Goal: Check status: Check status

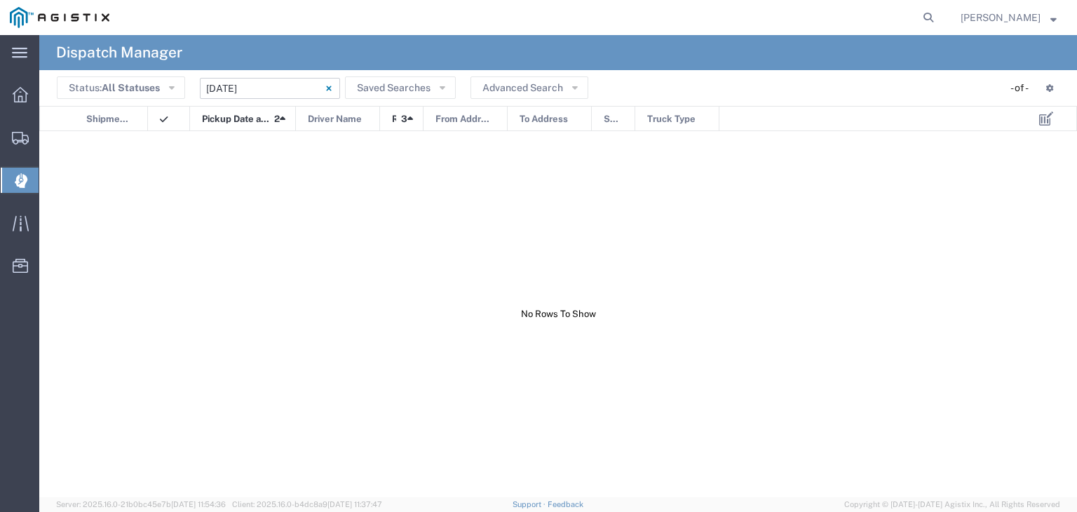
click at [271, 88] on input "04/06/2025 - 04/06/2025" at bounding box center [270, 88] width 140 height 21
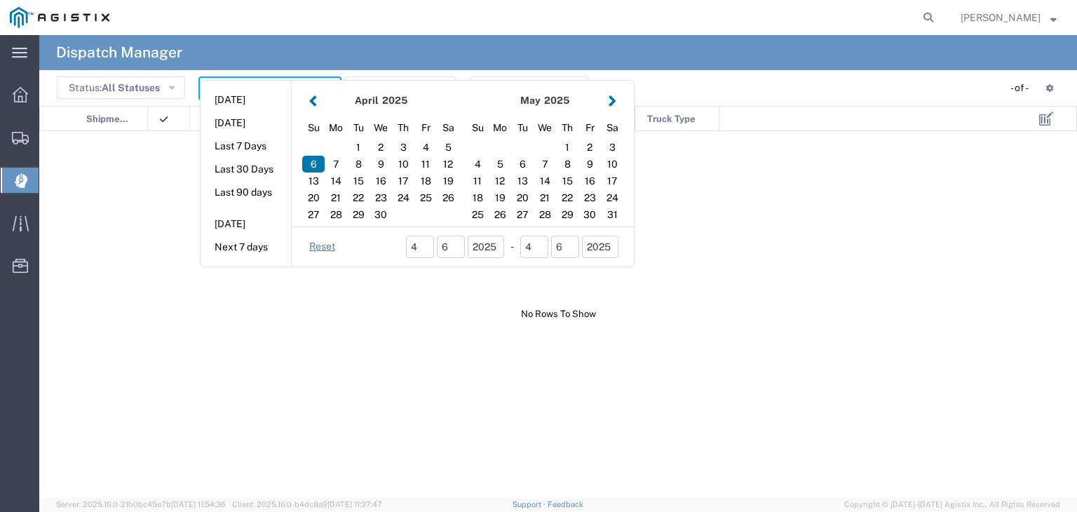
click at [614, 97] on button "button" at bounding box center [612, 100] width 15 height 19
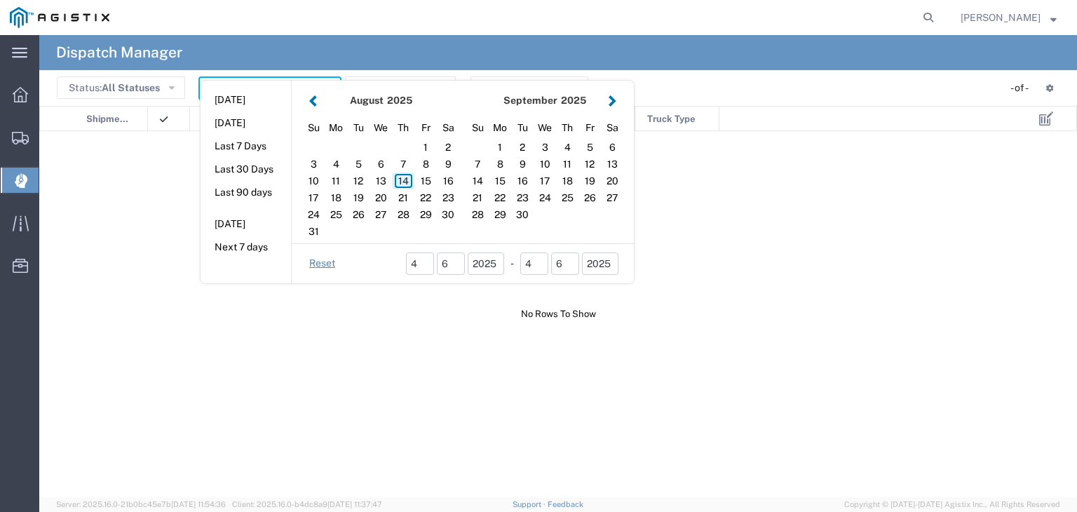
click at [407, 180] on div "14" at bounding box center [403, 180] width 22 height 17
type input "[DATE]"
type input "08/14/2025 - 08/14/2025"
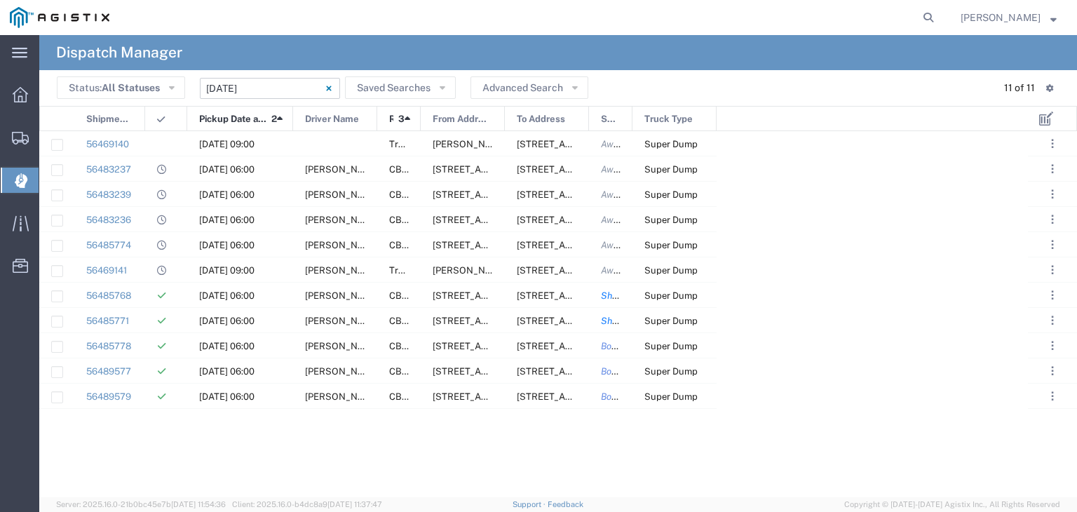
click at [144, 114] on div at bounding box center [145, 119] width 6 height 25
click at [334, 144] on div at bounding box center [335, 143] width 84 height 25
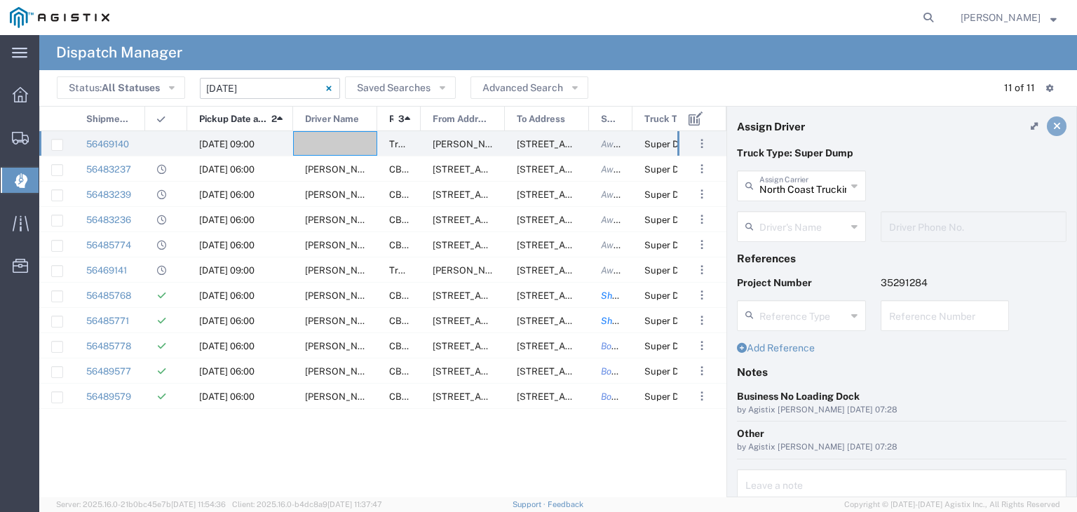
click at [1053, 129] on icon at bounding box center [1057, 126] width 8 height 10
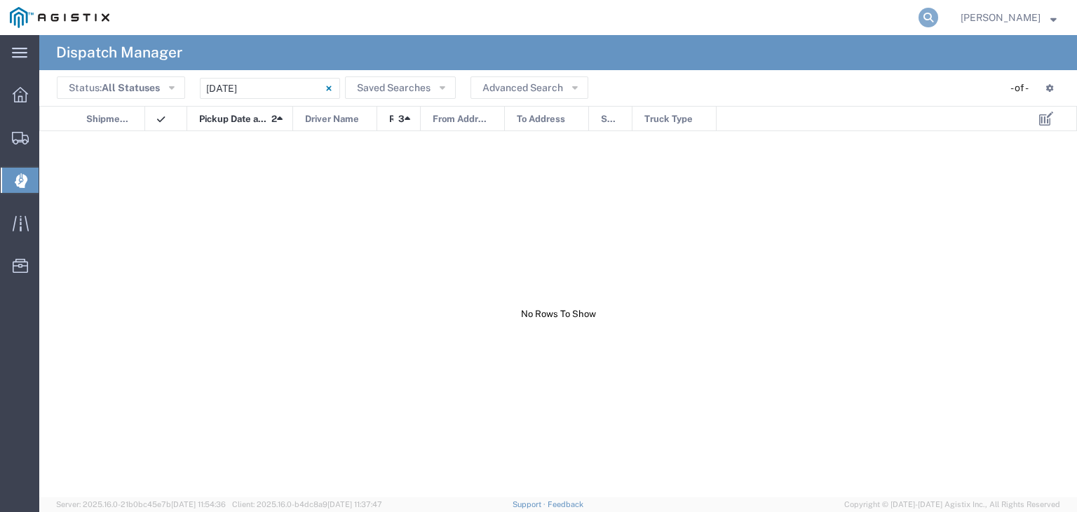
click at [938, 18] on icon at bounding box center [928, 18] width 20 height 20
type input "56363965"
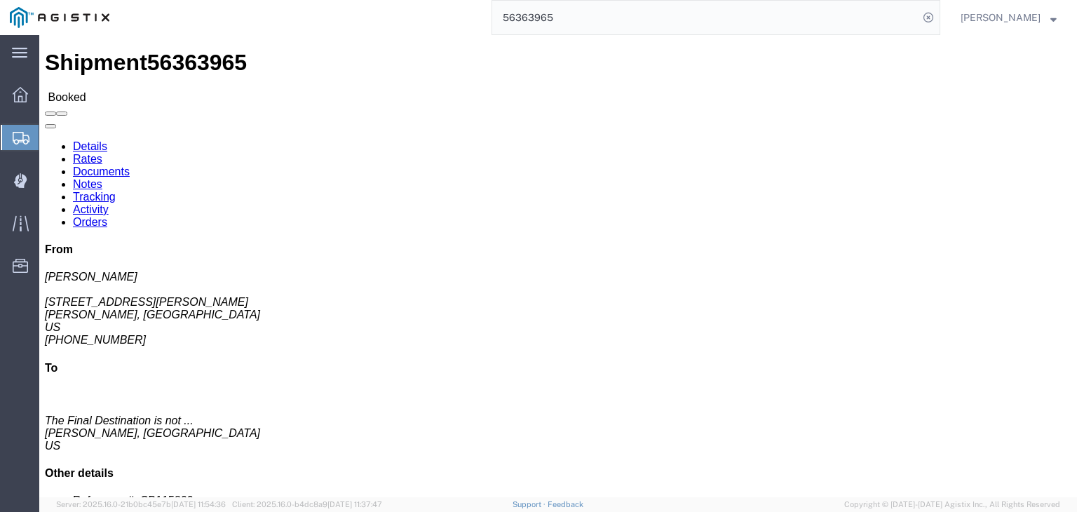
click link "Documents"
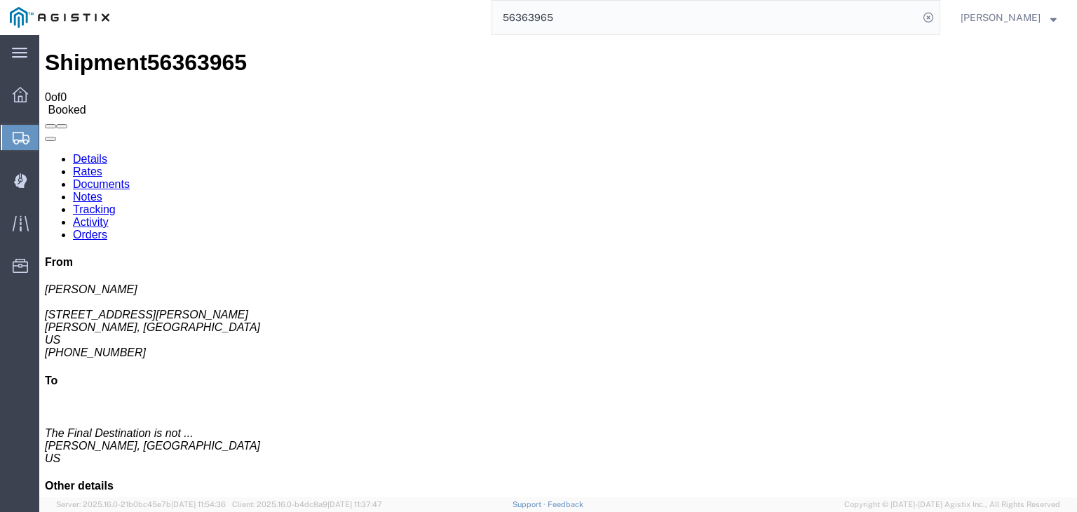
click at [116, 203] on link "Tracking" at bounding box center [94, 209] width 43 height 12
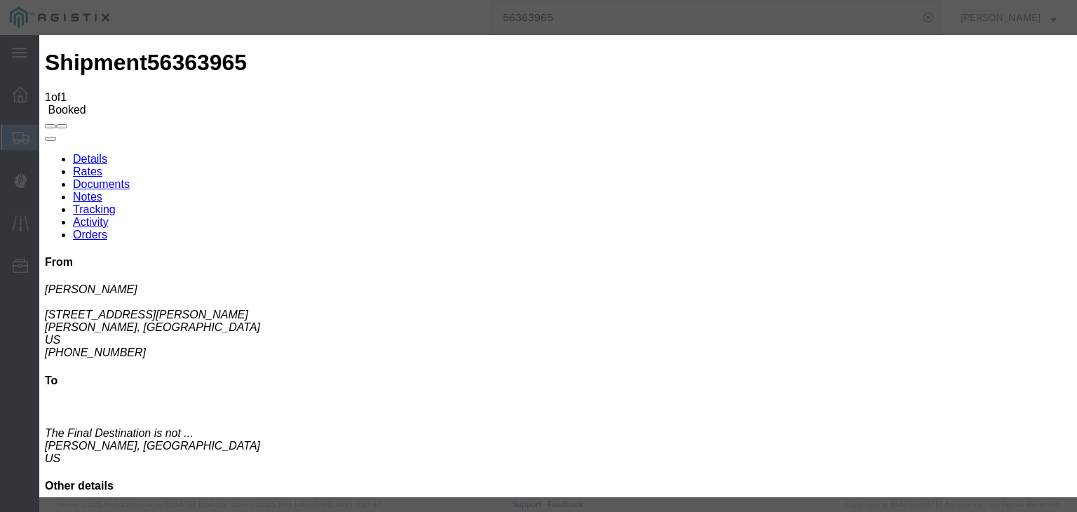
type input "[DATE]"
type input "9:00 AM"
drag, startPoint x: 396, startPoint y: 247, endPoint x: 439, endPoint y: 233, distance: 44.8
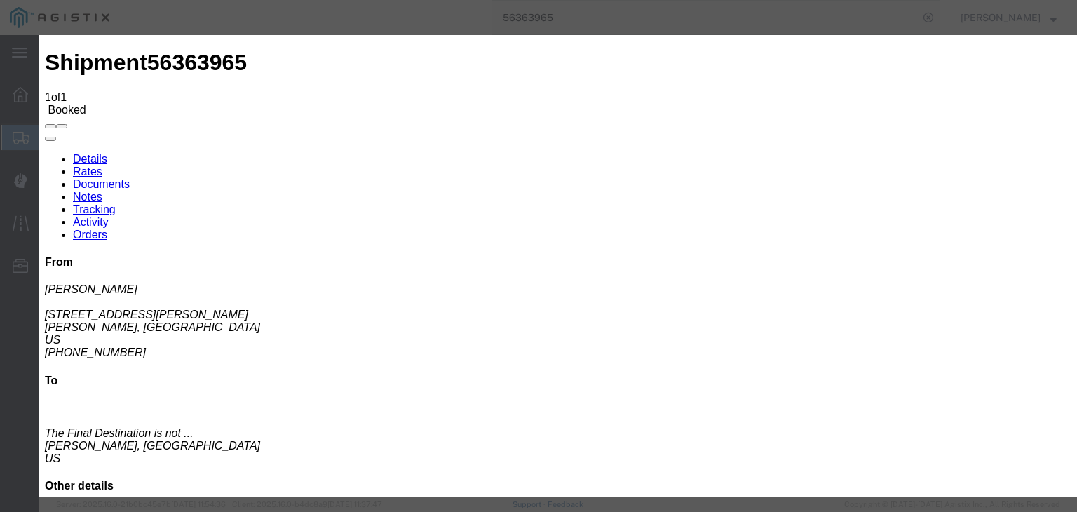
type input "[DATE]"
type input "7:00 AM"
drag, startPoint x: 430, startPoint y: 203, endPoint x: 430, endPoint y: 210, distance: 7.7
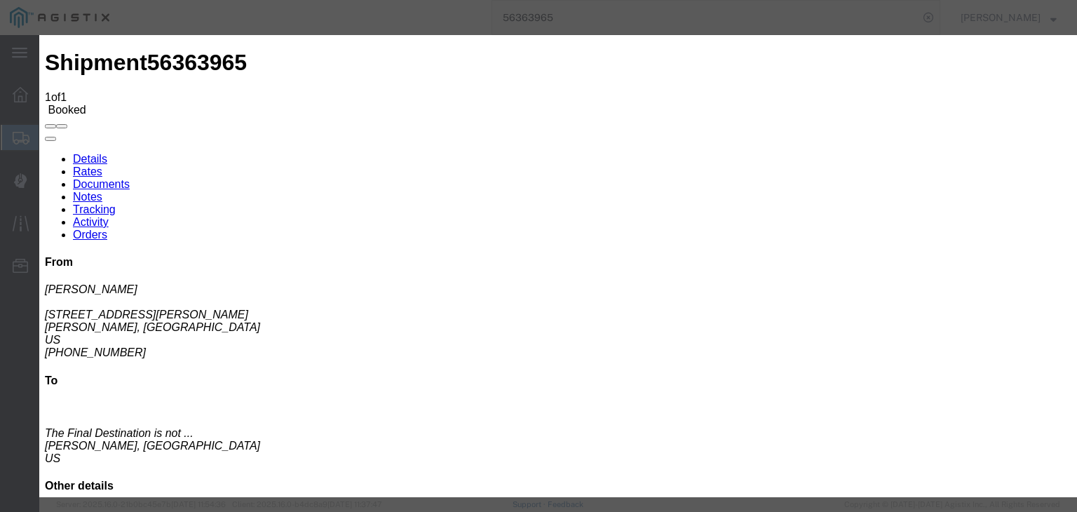
select select "ARVPULOC"
select select "{"pickupDeliveryInfoId": "122011246","pickupOrDelivery": "P","stopNum": "1","lo…"
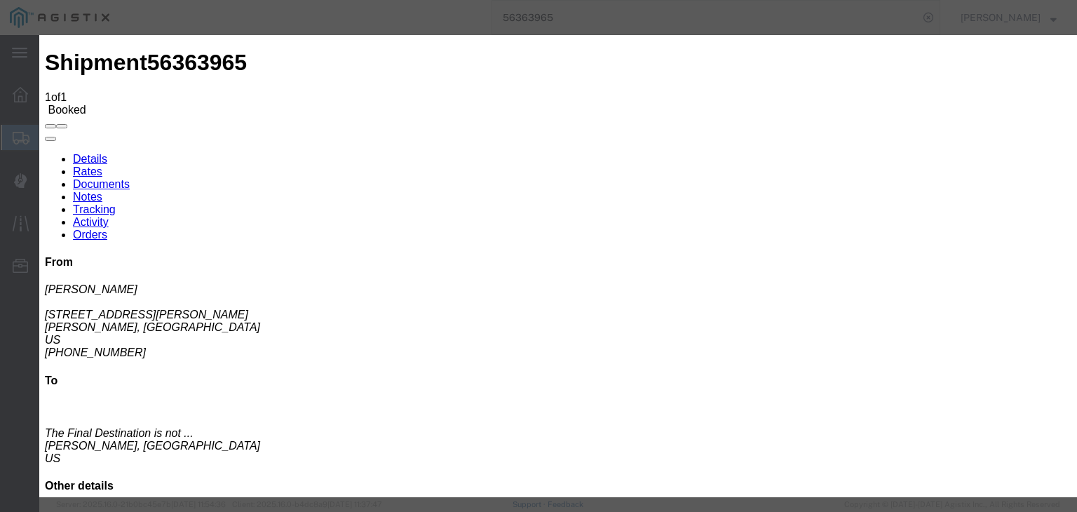
select select "CA"
type input "[PERSON_NAME]"
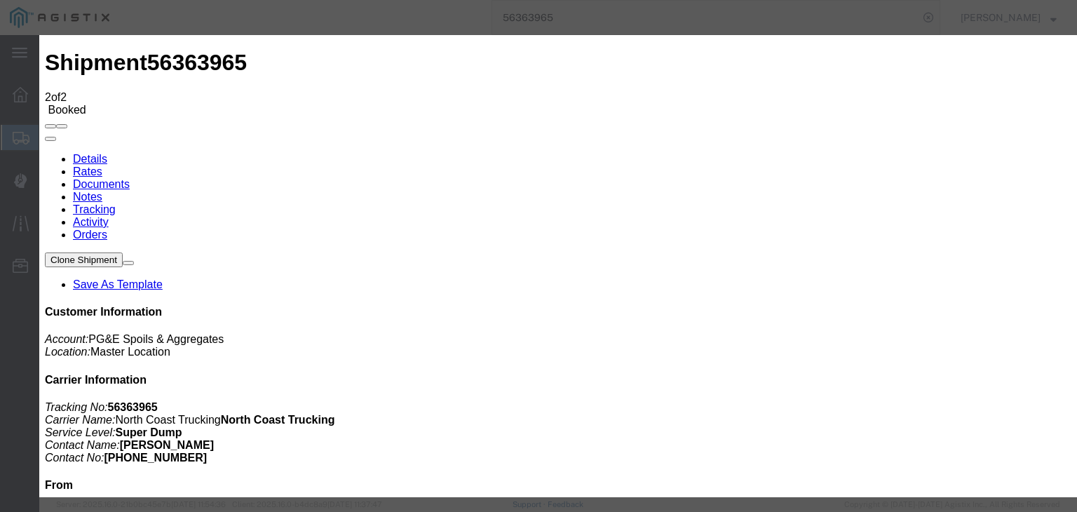
type input "[DATE]"
type input "9:00 AM"
type input "[DATE]"
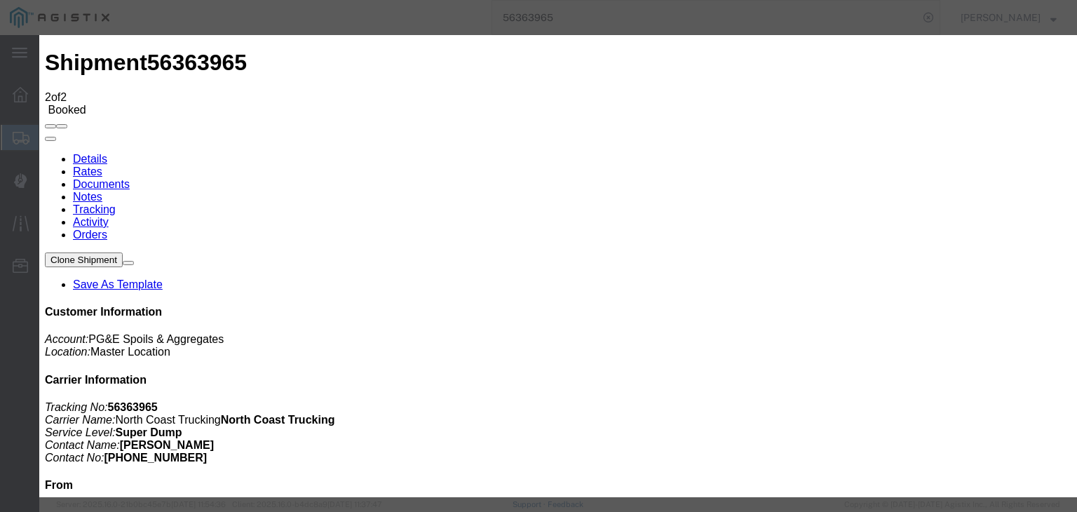
type input "9:18 AM"
select select "DPTPULOC"
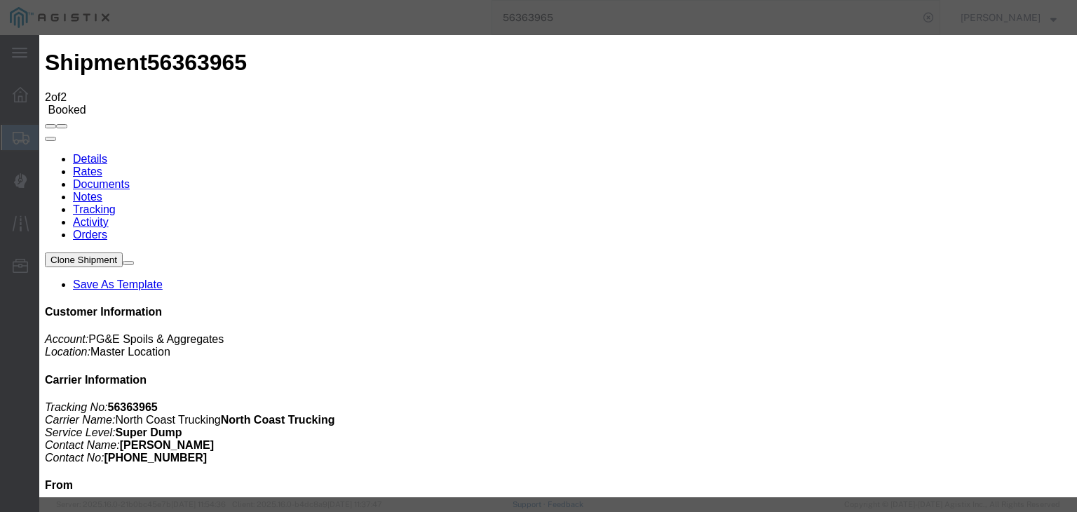
select select "{"pickupDeliveryInfoId": "122011246","pickupOrDelivery": "P","stopNum": "1","lo…"
select select "CA"
type input "[PERSON_NAME]"
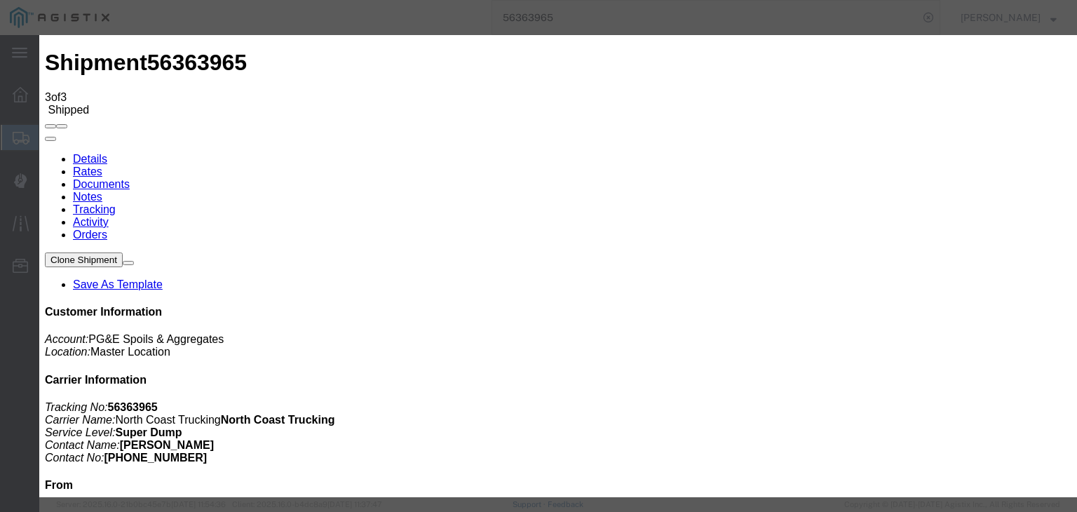
type input "[DATE]"
type input "10:00 AM"
drag, startPoint x: 400, startPoint y: 242, endPoint x: 415, endPoint y: 232, distance: 17.7
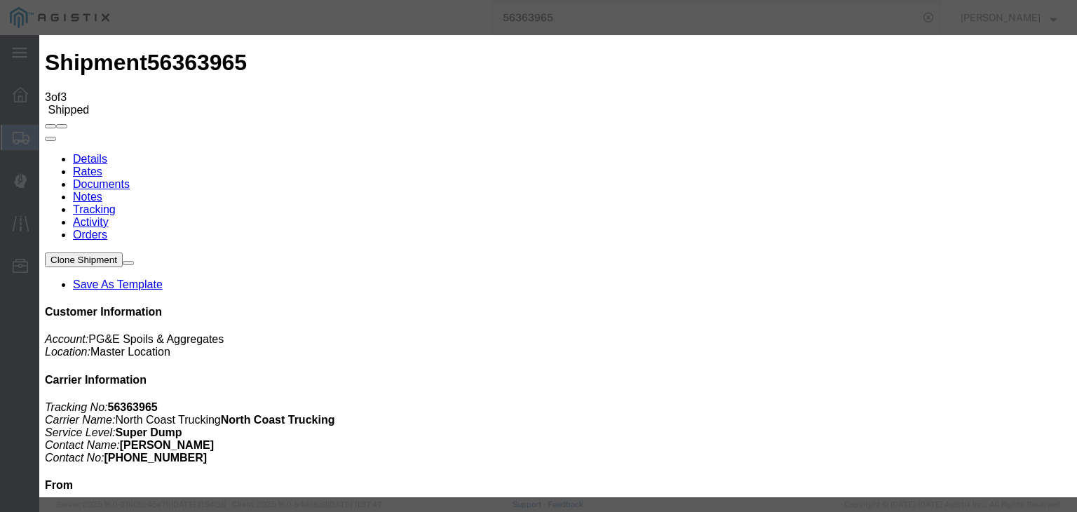
type input "[DATE]"
type input "9:47 AM"
select select "ARVDLVLOC"
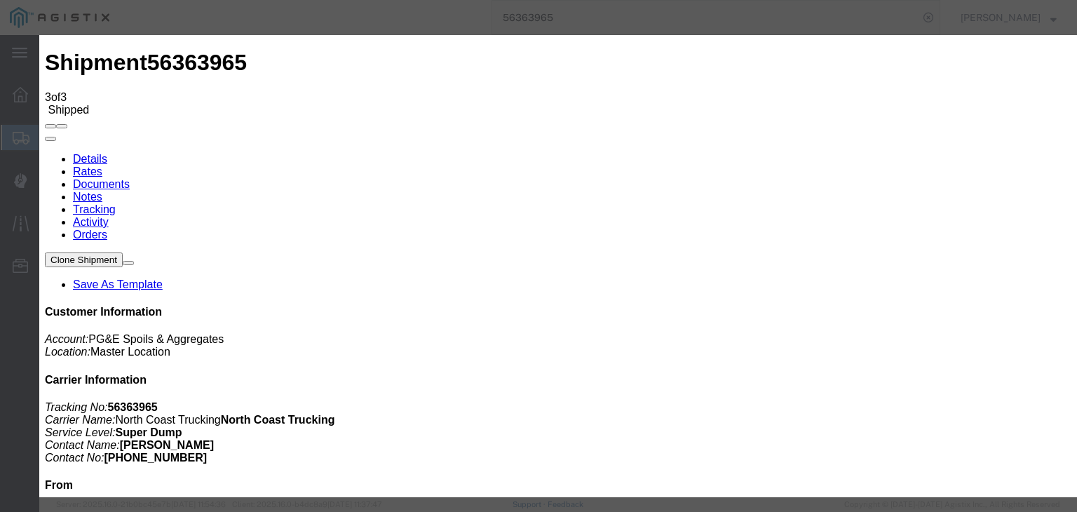
select select "CA"
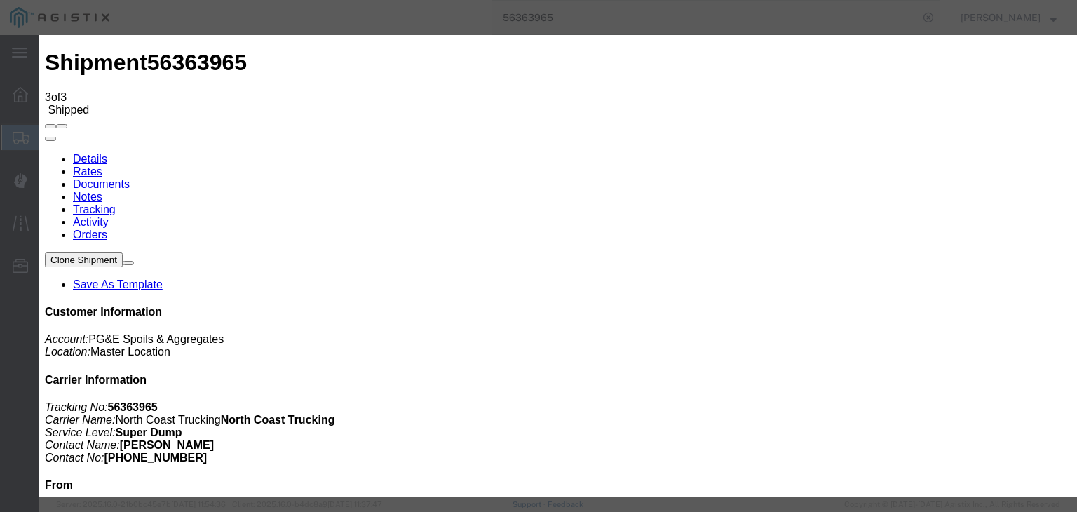
type input "Clovis"
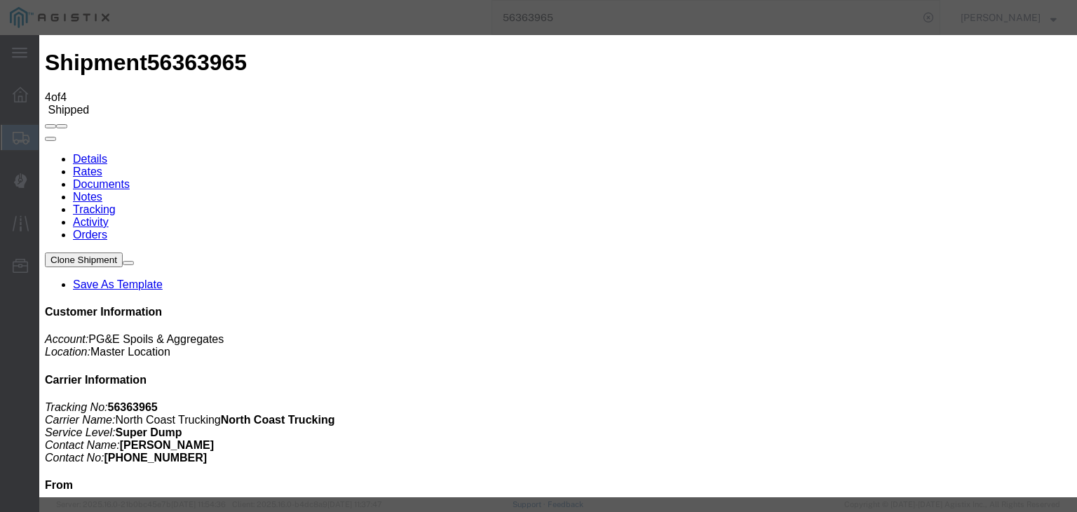
type input "[DATE]"
type input "10:00 AM"
type input "[DATE]"
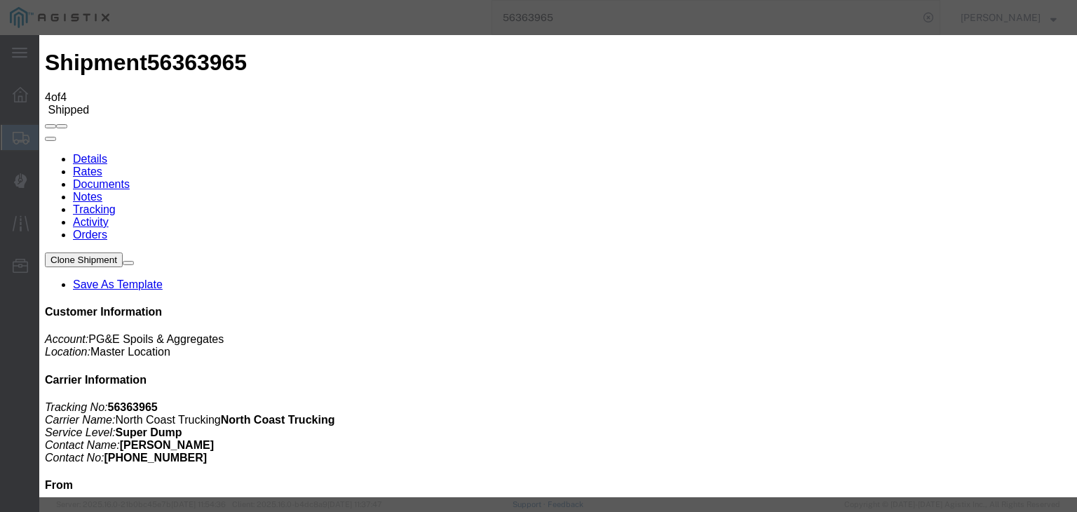
type input "9:49 AM"
drag, startPoint x: 384, startPoint y: 200, endPoint x: 383, endPoint y: 211, distance: 10.5
select select "DPTDLVLOC"
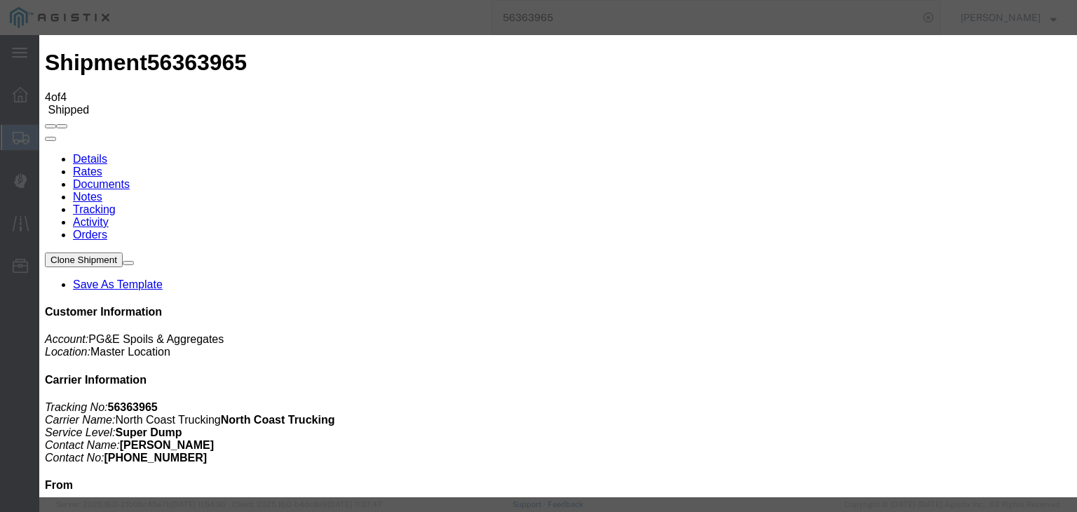
select select "CA"
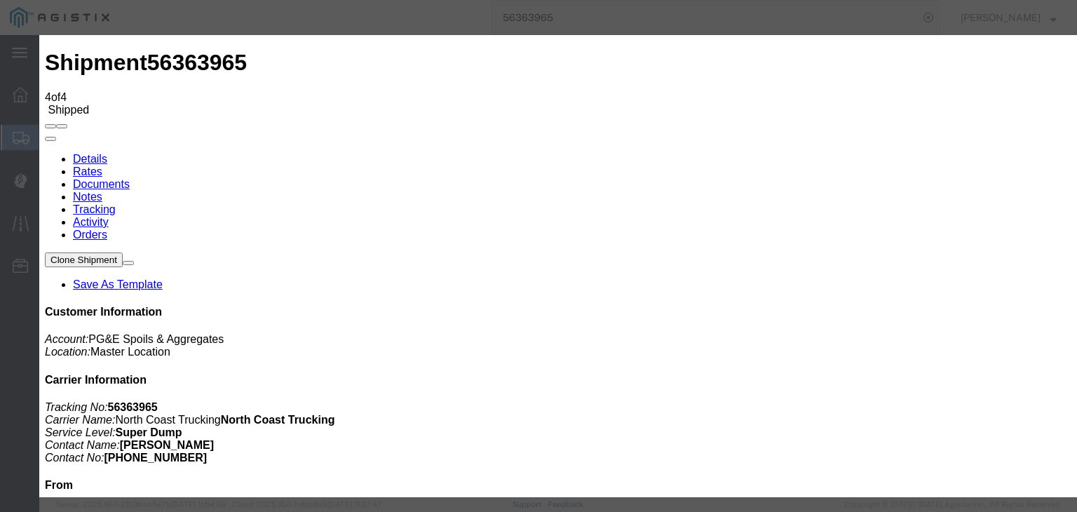
type input "Clovis"
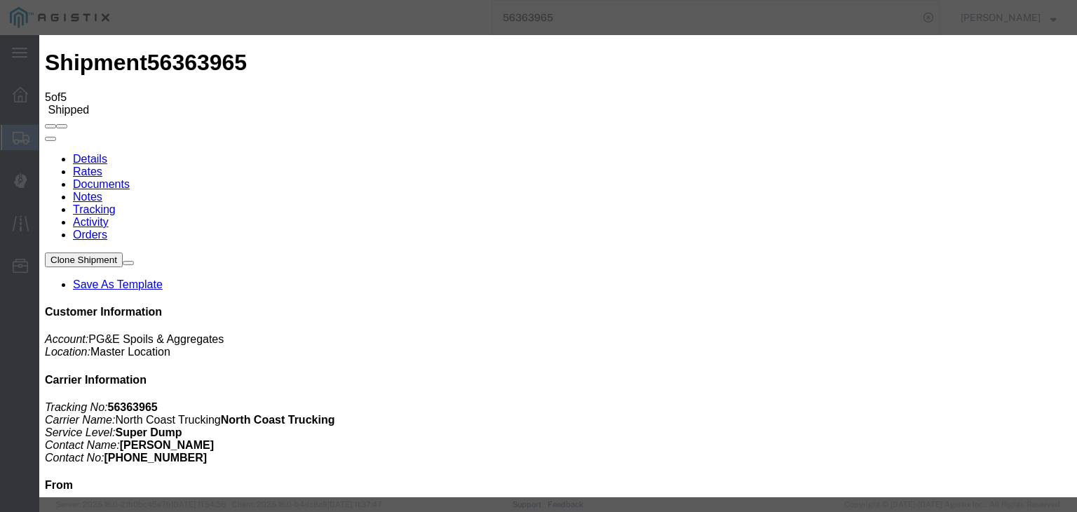
type input "[DATE]"
type input "10:00 AM"
type input "[DATE]"
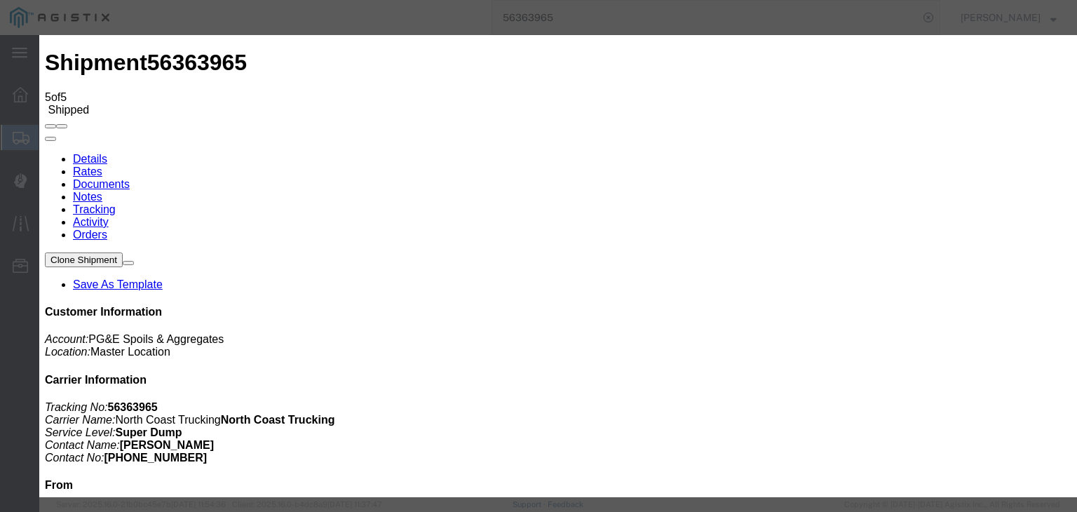
type input "10:14 AM"
select select "ARVPULOC"
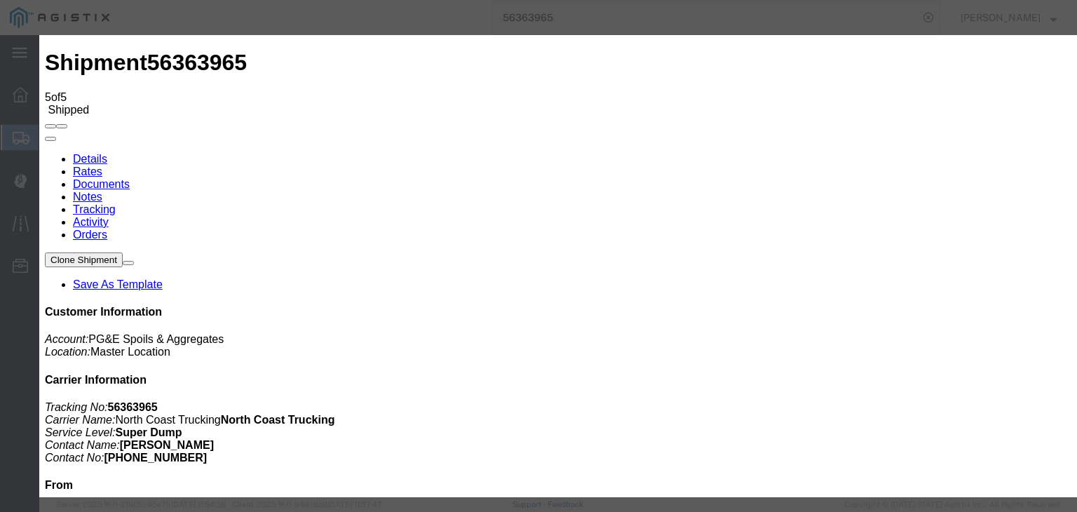
select select "{"pickupDeliveryInfoId": "122011246","pickupOrDelivery": "P","stopNum": "1","lo…"
select select "CA"
type input "[PERSON_NAME]"
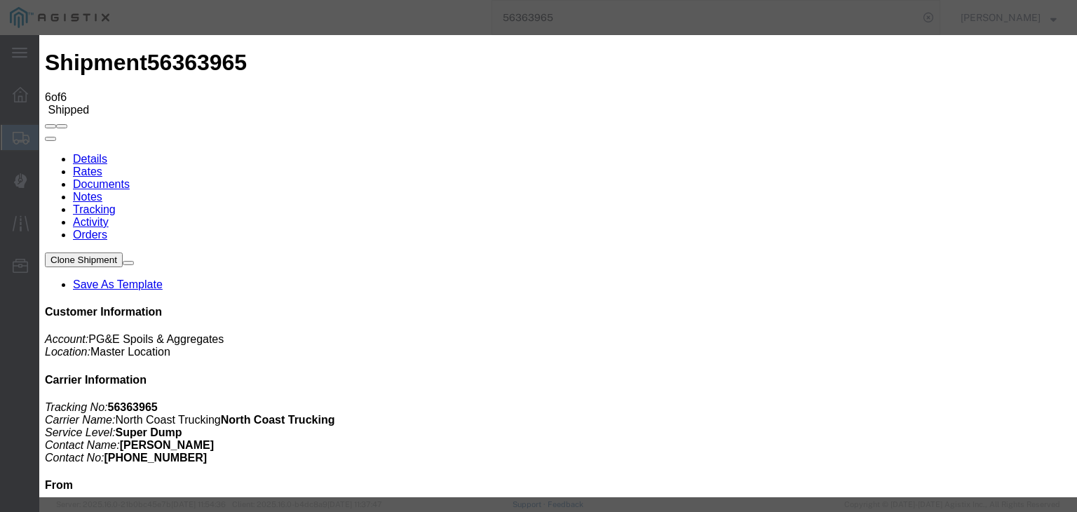
type input "[DATE]"
type input "10:00 AM"
type input "[DATE]"
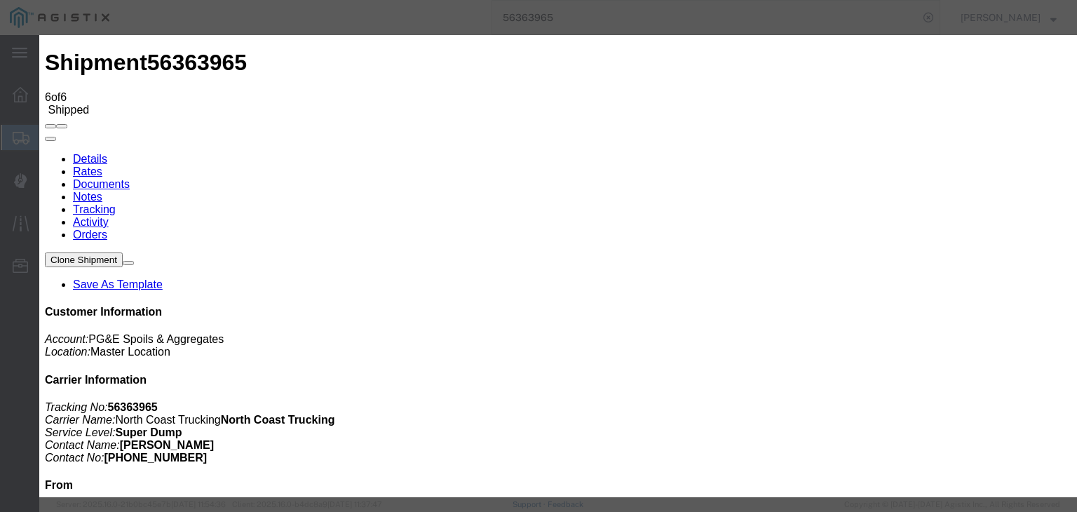
type input "3:30 PM"
drag, startPoint x: 435, startPoint y: 201, endPoint x: 424, endPoint y: 200, distance: 11.3
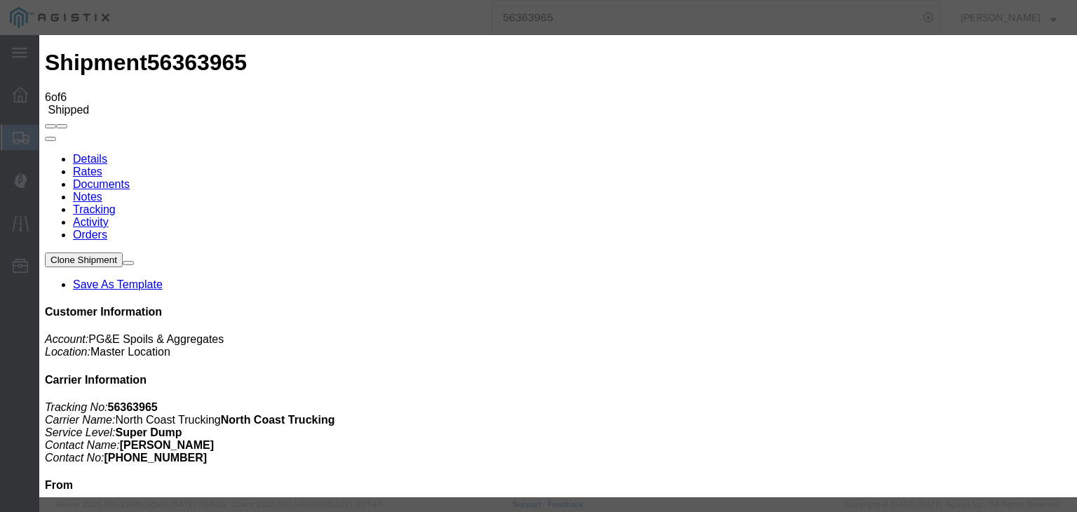
select select "DPTPULOC"
select select "{"pickupDeliveryInfoId": "122011246","pickupOrDelivery": "P","stopNum": "1","lo…"
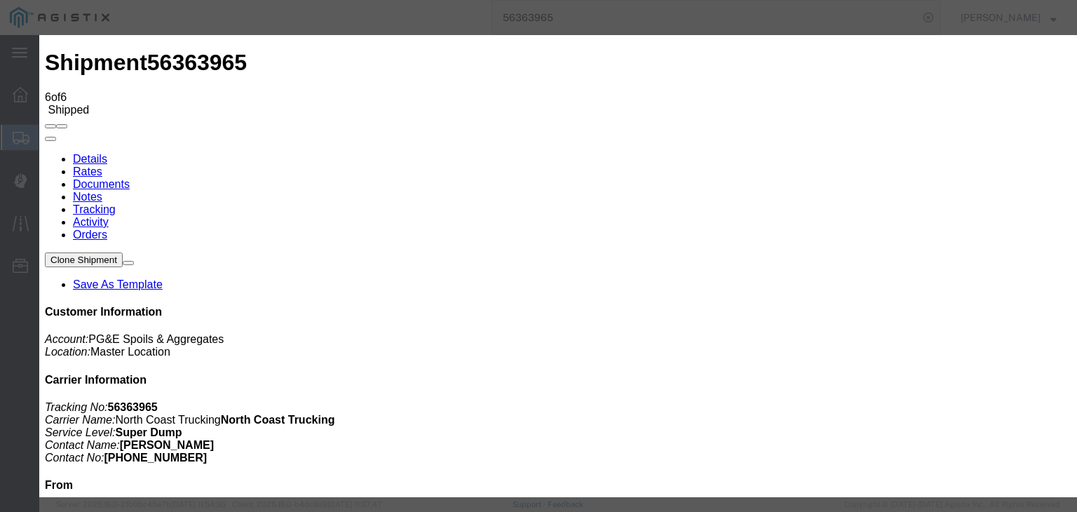
select select "CA"
type input "[PERSON_NAME]"
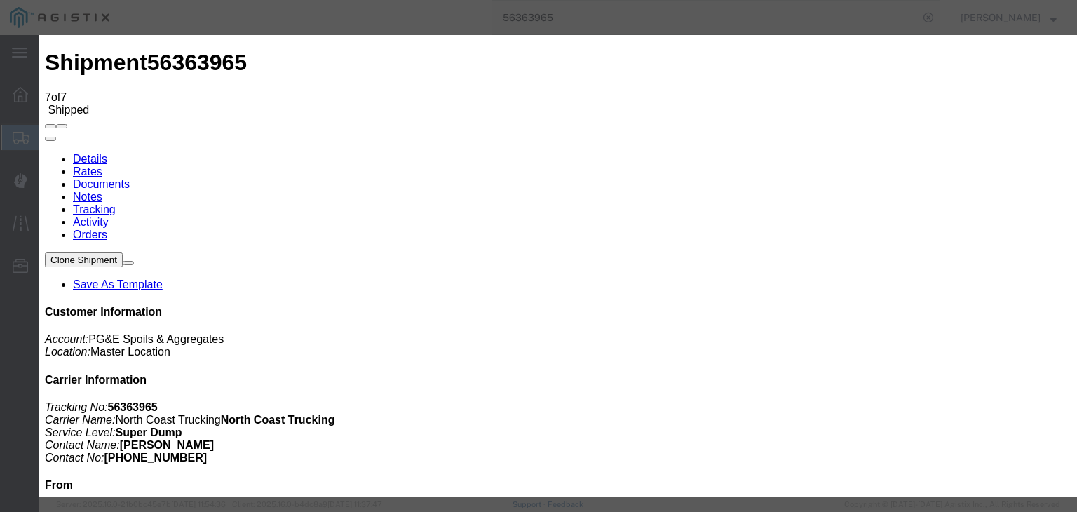
type input "[DATE]"
type input "10:00 AM"
type input "[DATE]"
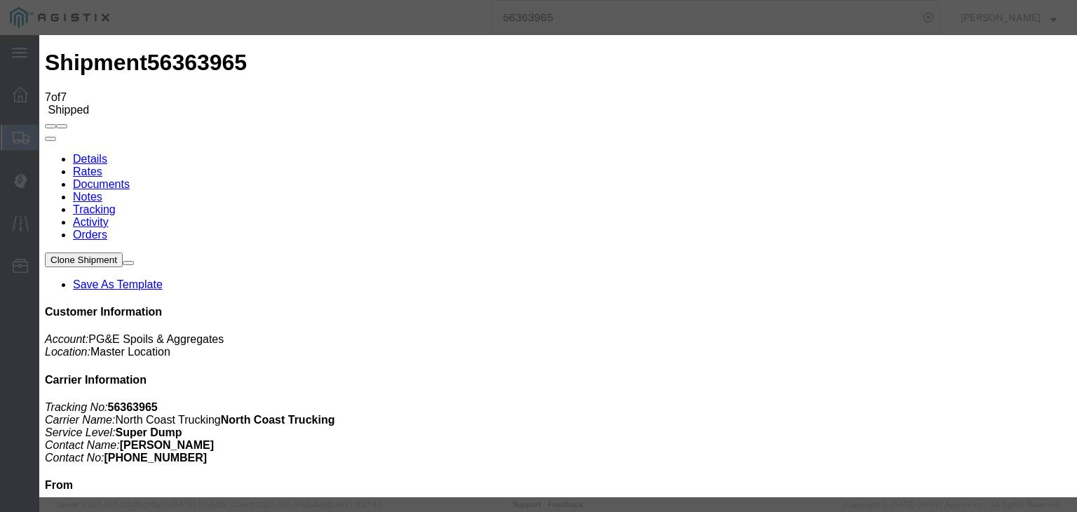
type input "3:30 PM"
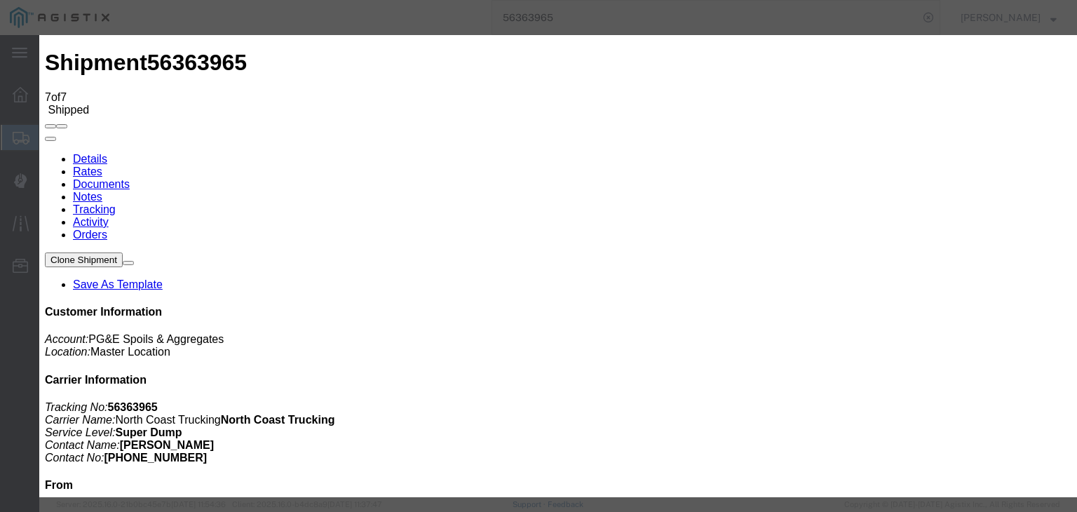
drag, startPoint x: 404, startPoint y: 202, endPoint x: 402, endPoint y: 211, distance: 9.4
select select "BREAKSTART"
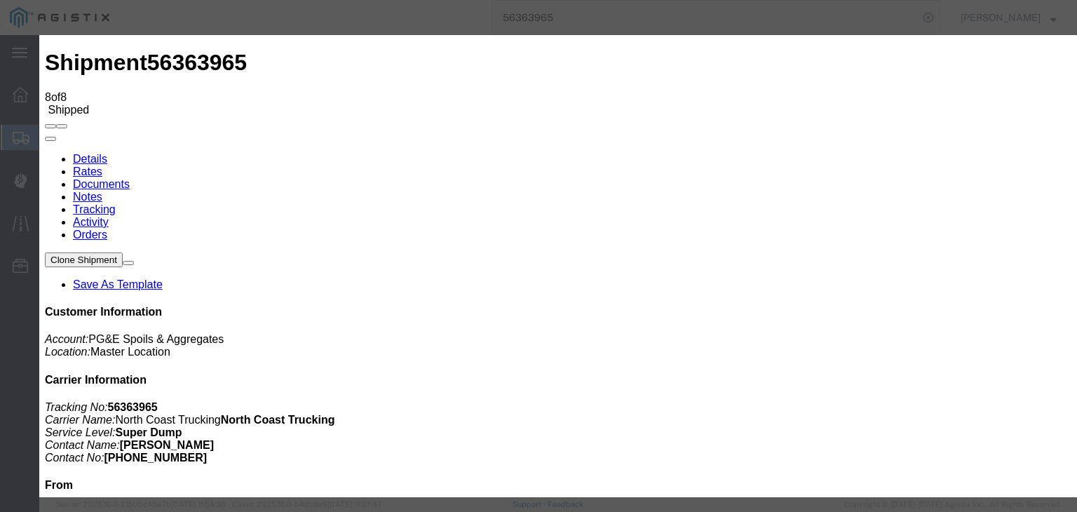
type input "[DATE]"
type input "10:00 AM"
type input "[DATE]"
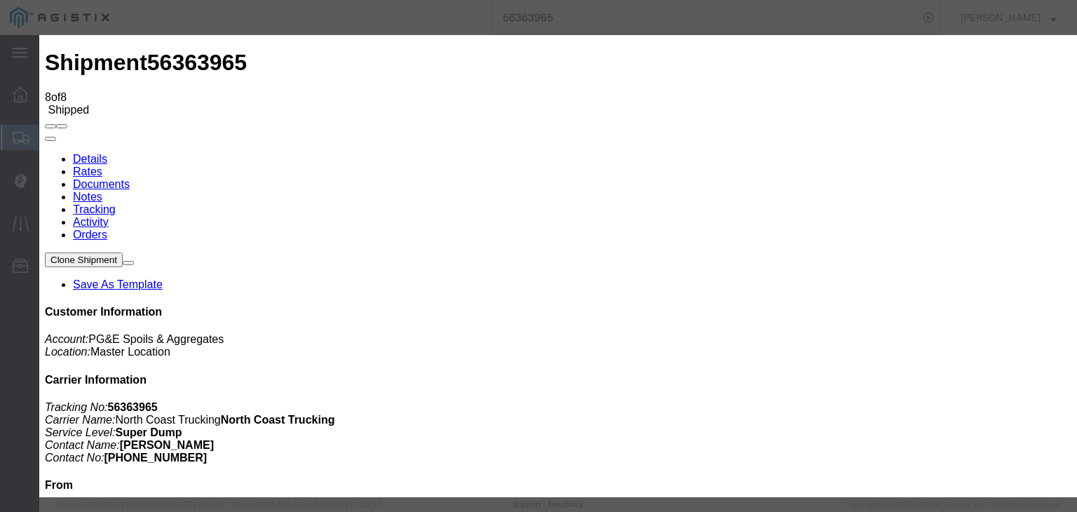
type input "4:00 PM"
select select "BREAKSTOP"
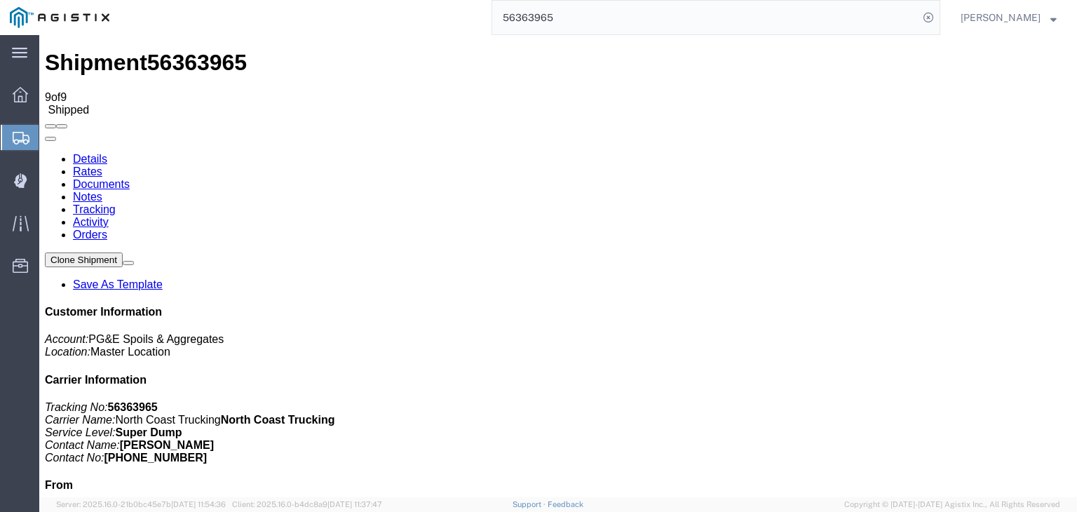
click at [130, 178] on link "Documents" at bounding box center [101, 184] width 57 height 12
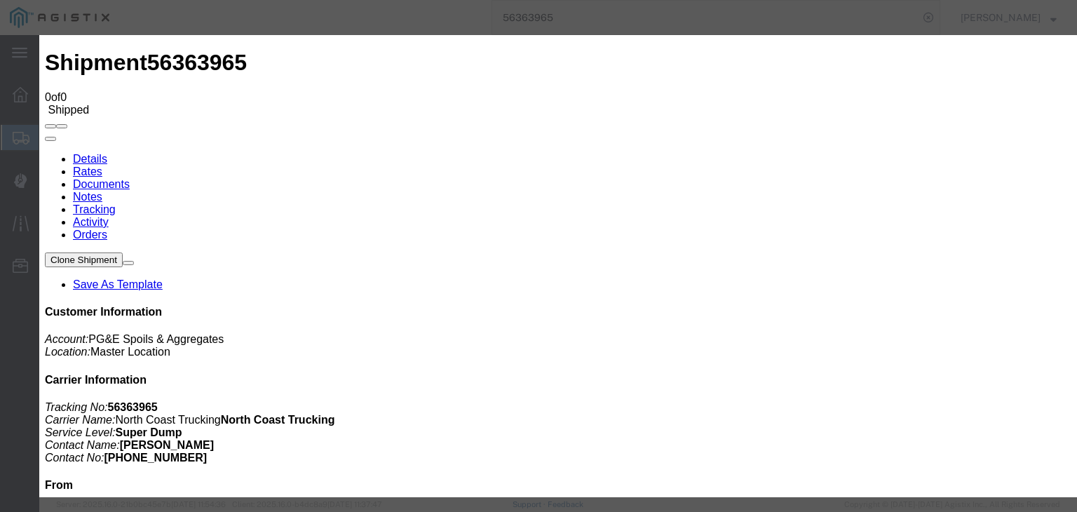
type input "C:\fakepath\[DATE] PGE 1922981-56363965 Trebol.pdf"
type input "r"
type input "Freight Bill"
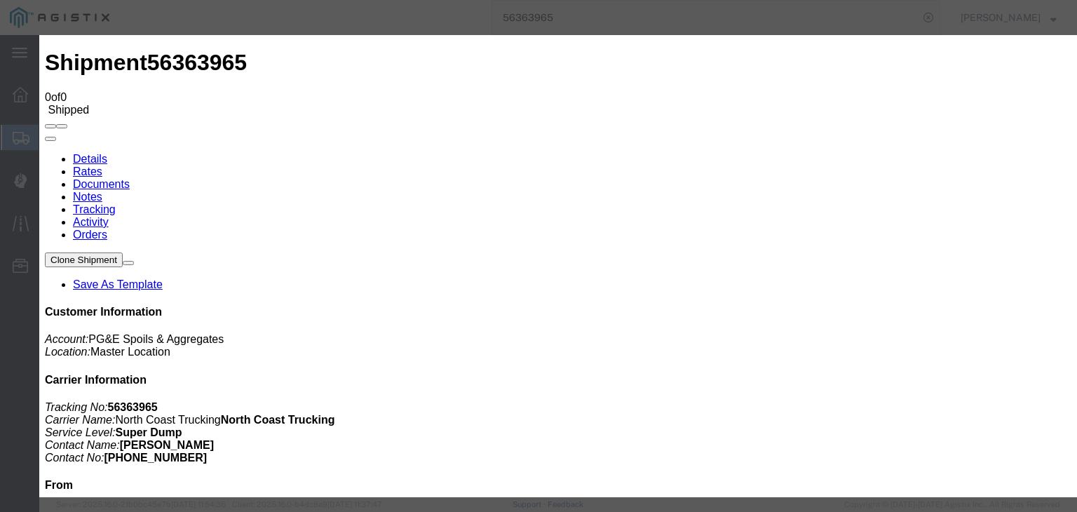
select select
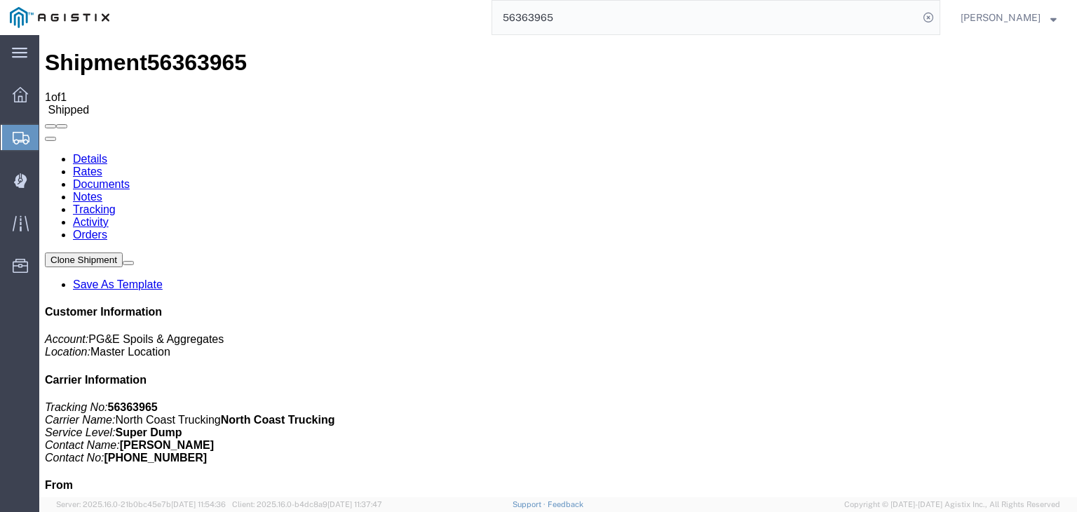
click at [116, 203] on link "Tracking" at bounding box center [94, 209] width 43 height 12
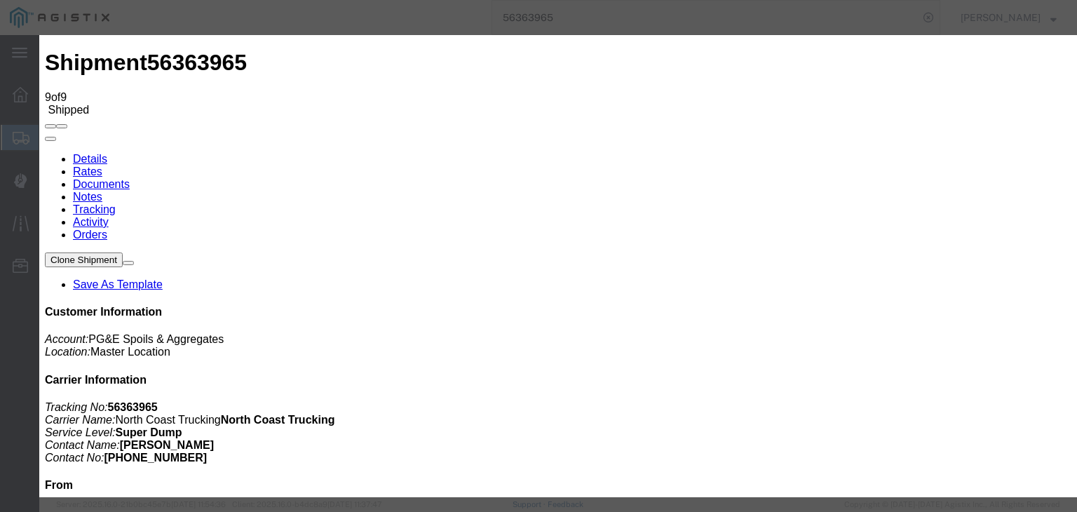
type input "[DATE]"
type input "10:00 AM"
type input "[DATE]"
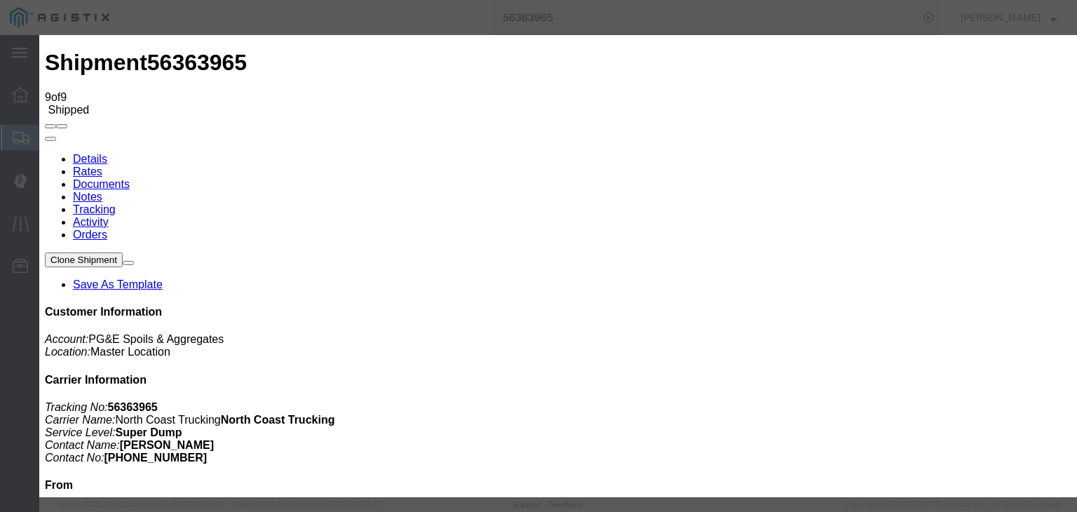
type input "4:00 PM"
drag, startPoint x: 426, startPoint y: 212, endPoint x: 423, endPoint y: 205, distance: 7.2
select select "DELIVRED"
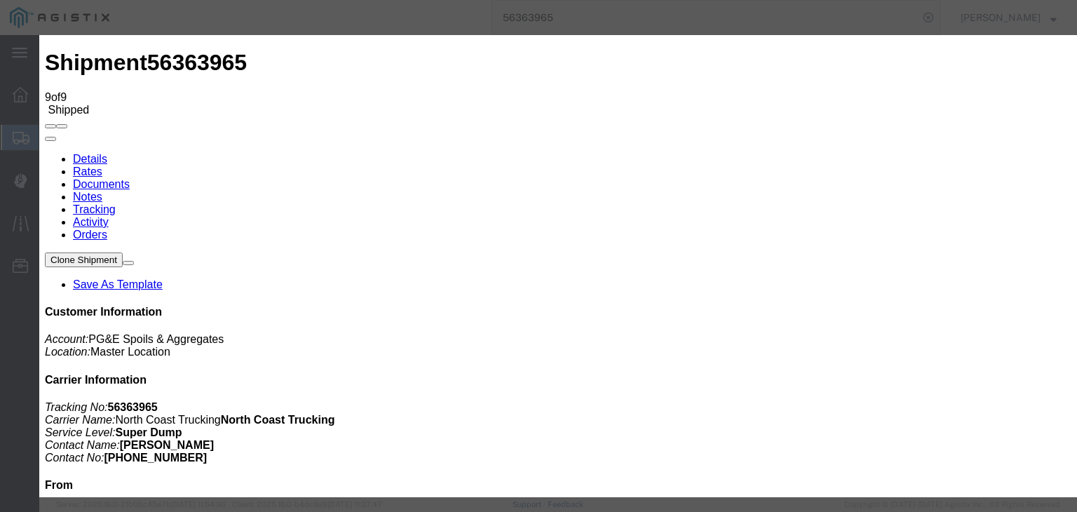
drag, startPoint x: 763, startPoint y: 172, endPoint x: 764, endPoint y: 181, distance: 9.1
select select "{"pickupDeliveryInfoId": "122011246","pickupOrDelivery": "P","stopNum": "1","lo…"
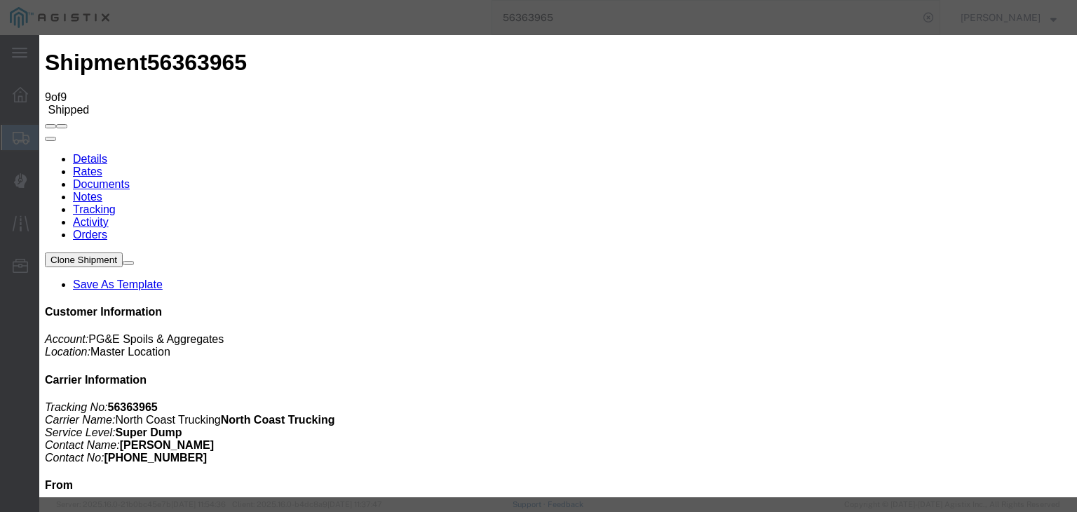
select select "CA"
type input "[PERSON_NAME]"
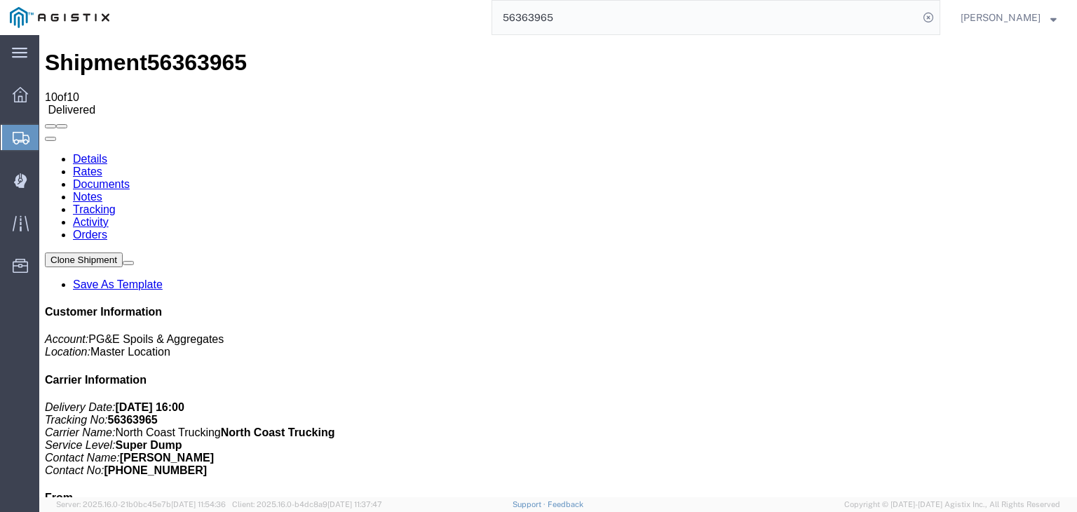
click at [130, 178] on link "Documents" at bounding box center [101, 184] width 57 height 12
click at [116, 203] on link "Tracking" at bounding box center [94, 209] width 43 height 12
click at [102, 191] on link "Notes" at bounding box center [87, 197] width 29 height 12
click at [578, 22] on input "56363965" at bounding box center [705, 18] width 426 height 34
